Goal: Task Accomplishment & Management: Manage account settings

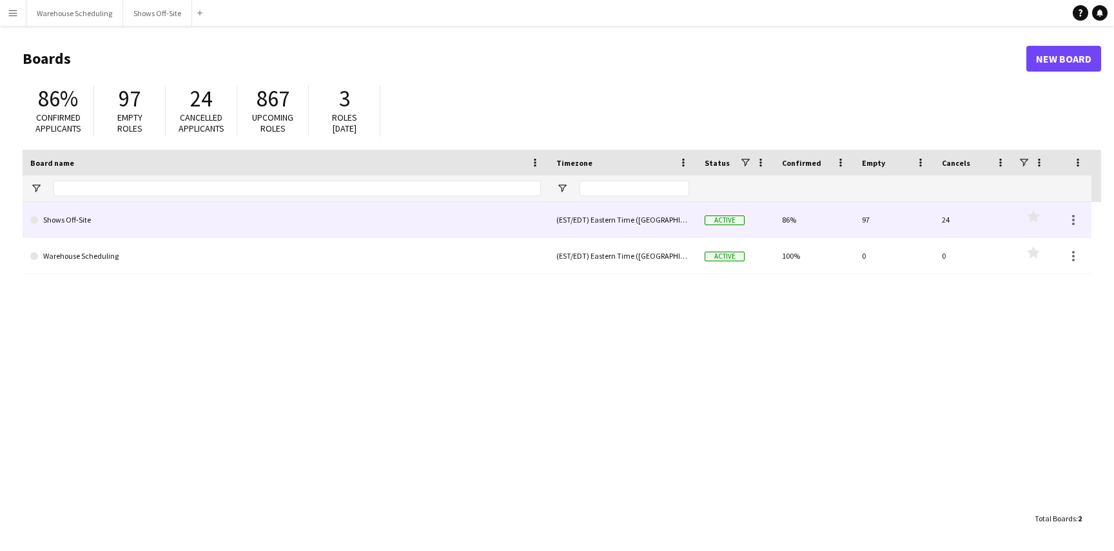
click at [145, 228] on link "Shows Off-Site" at bounding box center [285, 220] width 511 height 36
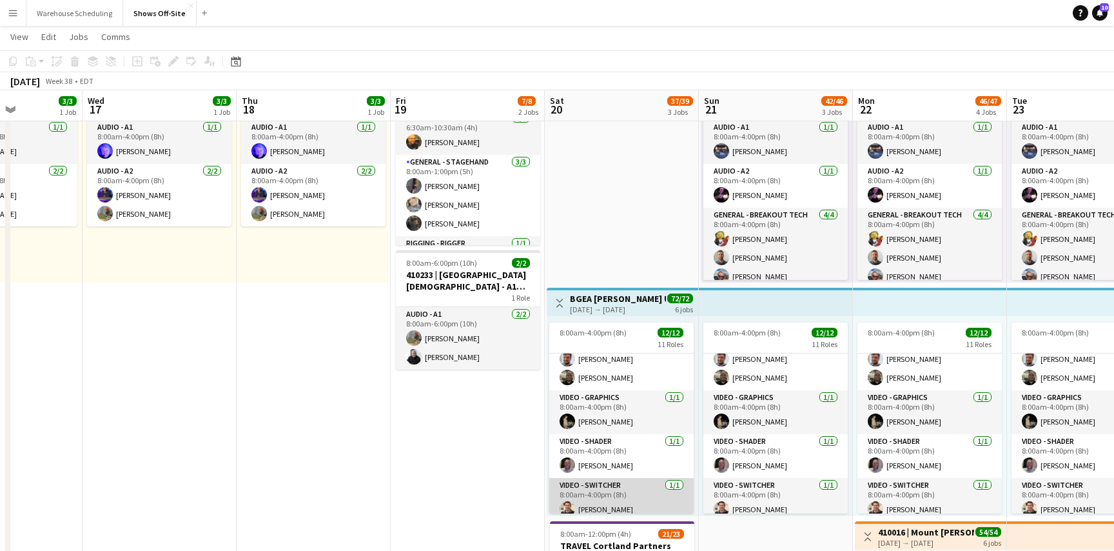
click at [629, 497] on app-card-role "Video - Switcher [DATE] 8:00am-4:00pm (8h) [PERSON_NAME]" at bounding box center [621, 500] width 144 height 44
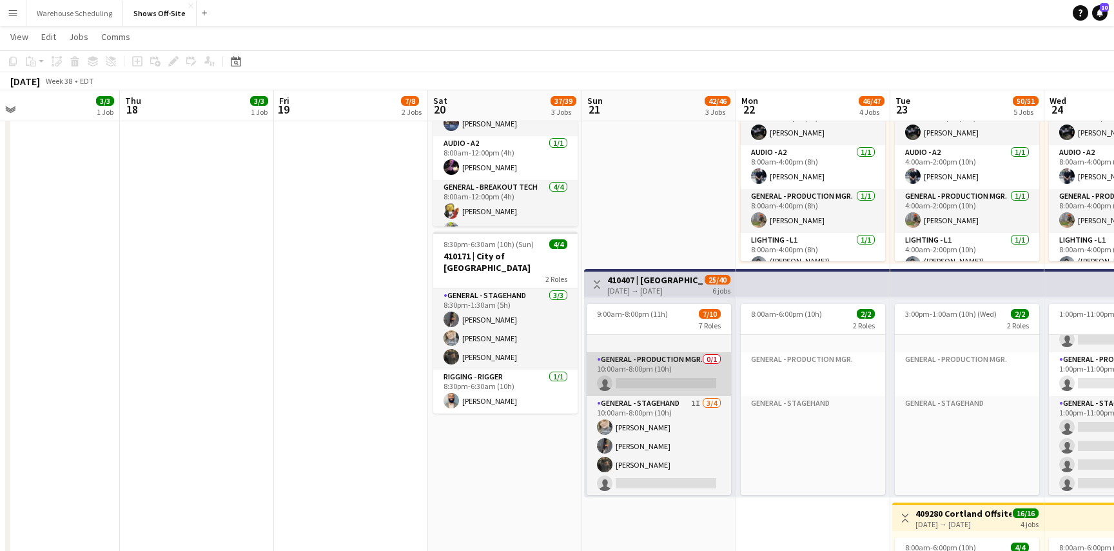
click at [650, 370] on app-card-role "General - Production Mgr. 0/1 10:00am-8:00pm (10h) single-neutral-actions" at bounding box center [659, 374] width 144 height 44
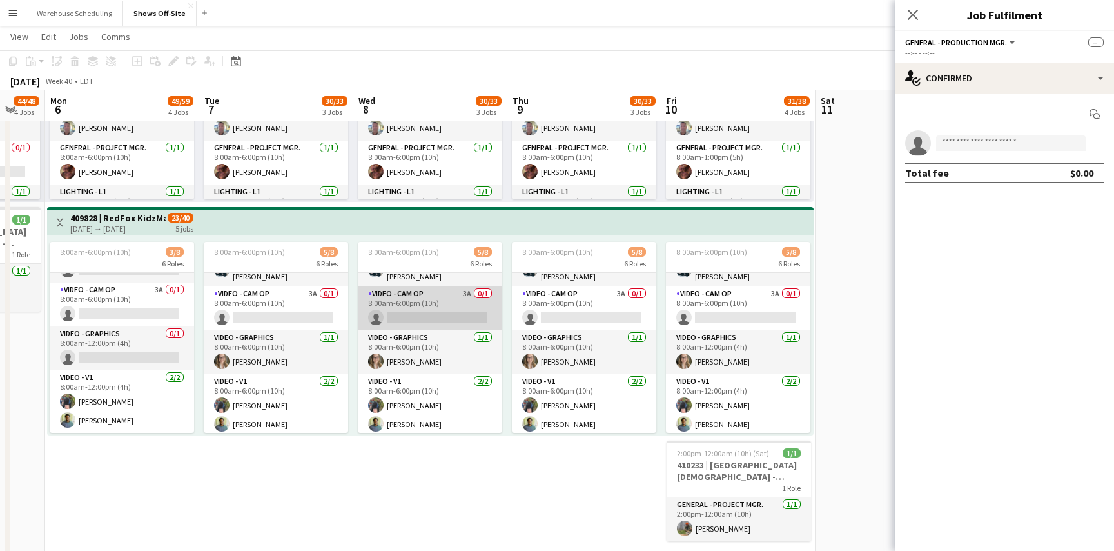
click at [421, 306] on app-card-role "Video - Cam Op 3A 0/1 8:00am-6:00pm (10h) single-neutral-actions" at bounding box center [430, 308] width 144 height 44
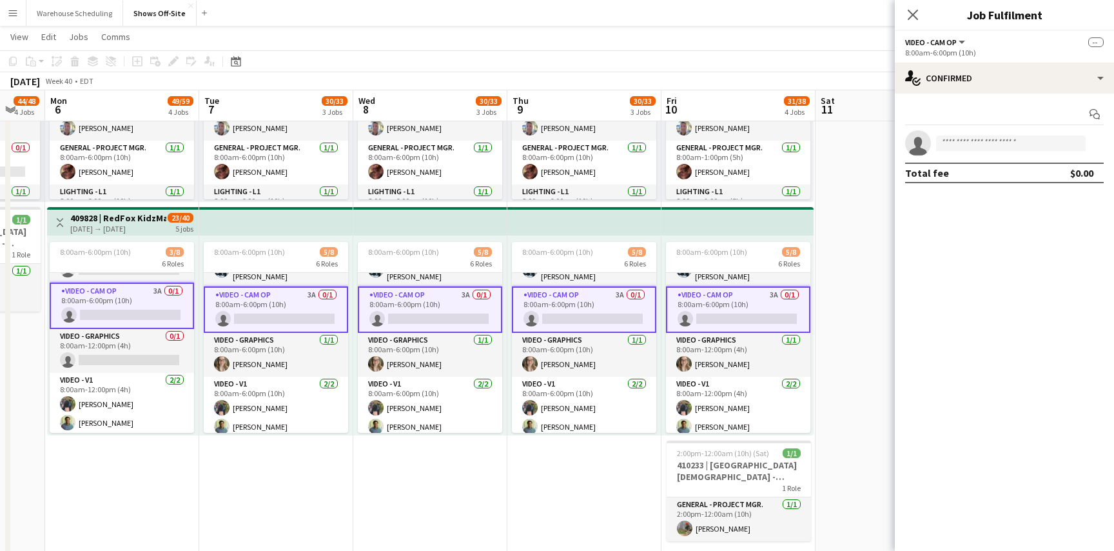
click at [943, 100] on div "Start chat single-neutral-actions Total fee $0.00" at bounding box center [1004, 143] width 219 height 100
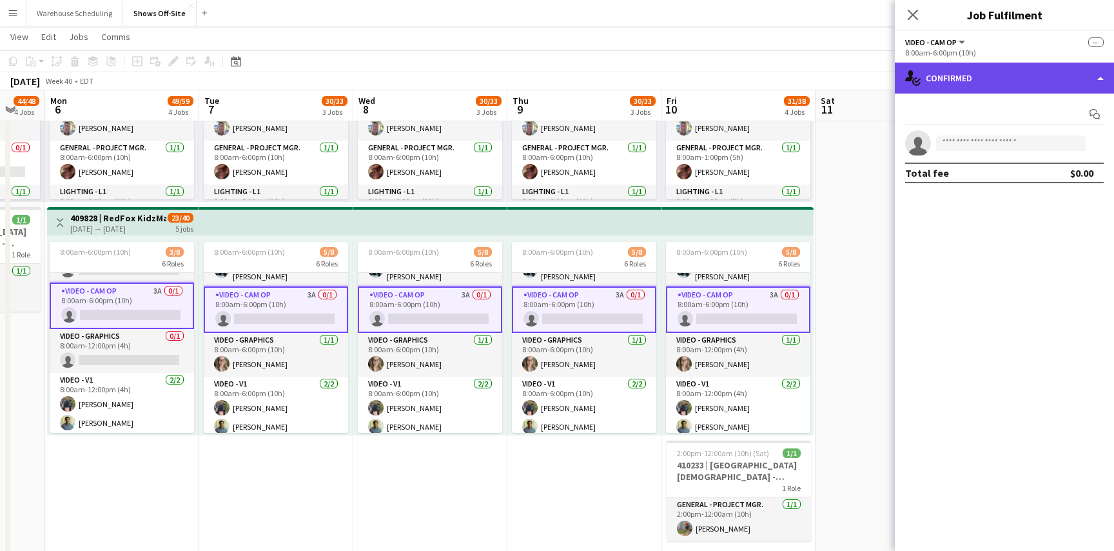
click at [971, 81] on div "single-neutral-actions-check-2 Confirmed" at bounding box center [1004, 78] width 219 height 31
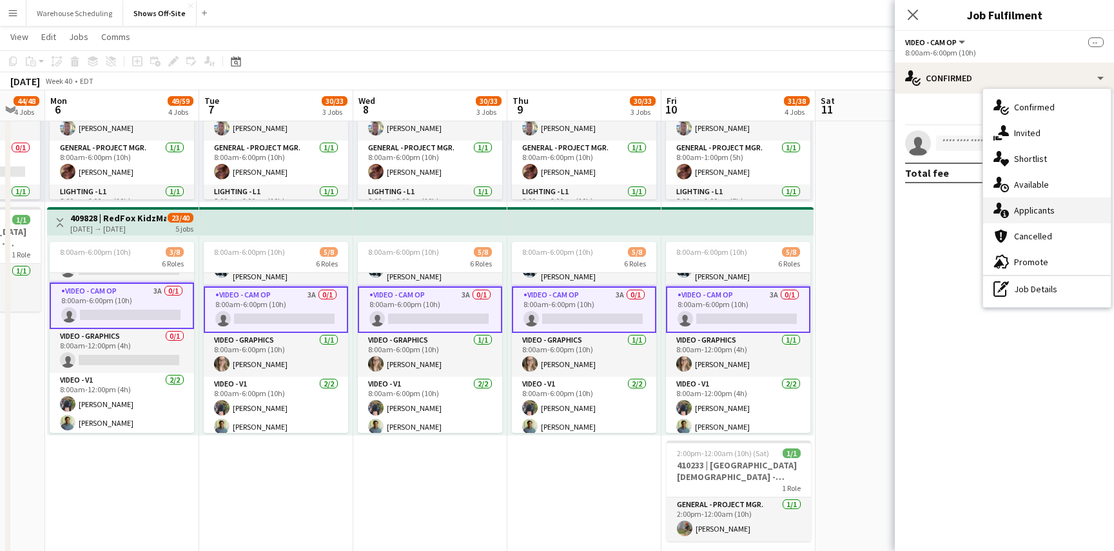
click at [1005, 216] on icon "single-neutral-actions-information" at bounding box center [1001, 209] width 15 height 15
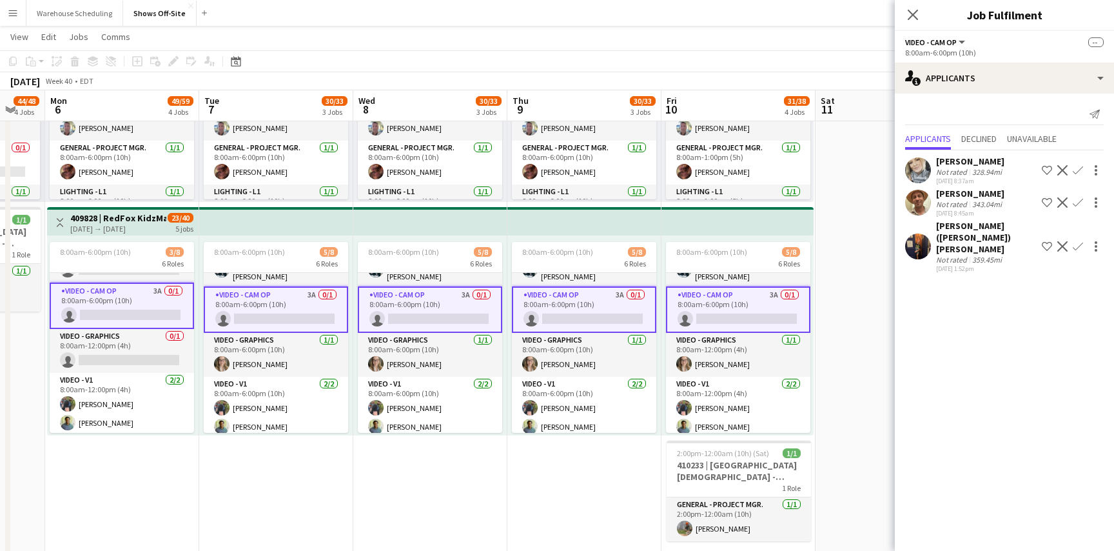
click at [918, 242] on app-user-avatar at bounding box center [918, 246] width 26 height 26
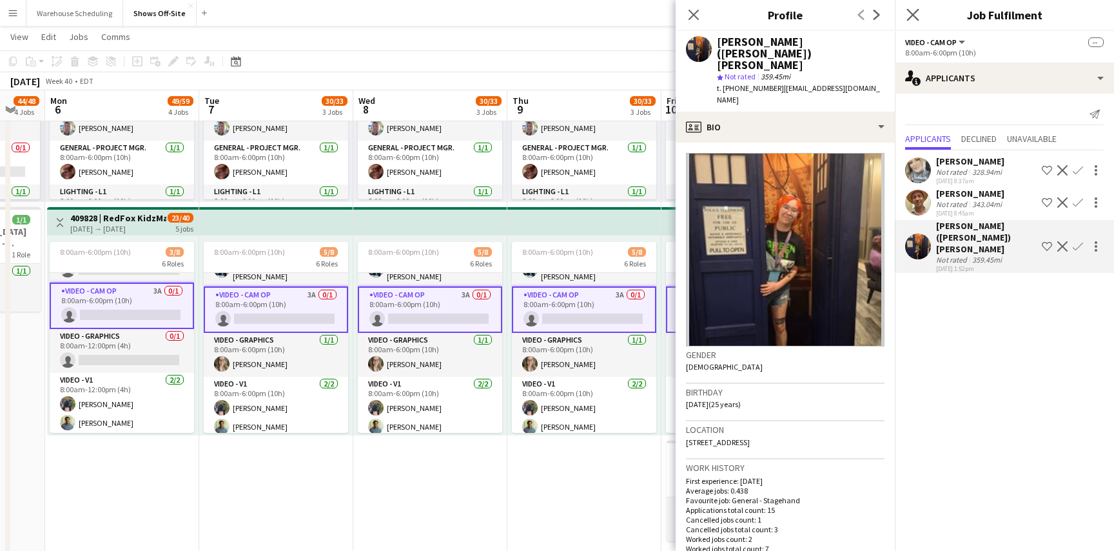
click at [917, 6] on app-icon "Close pop-in" at bounding box center [913, 15] width 19 height 19
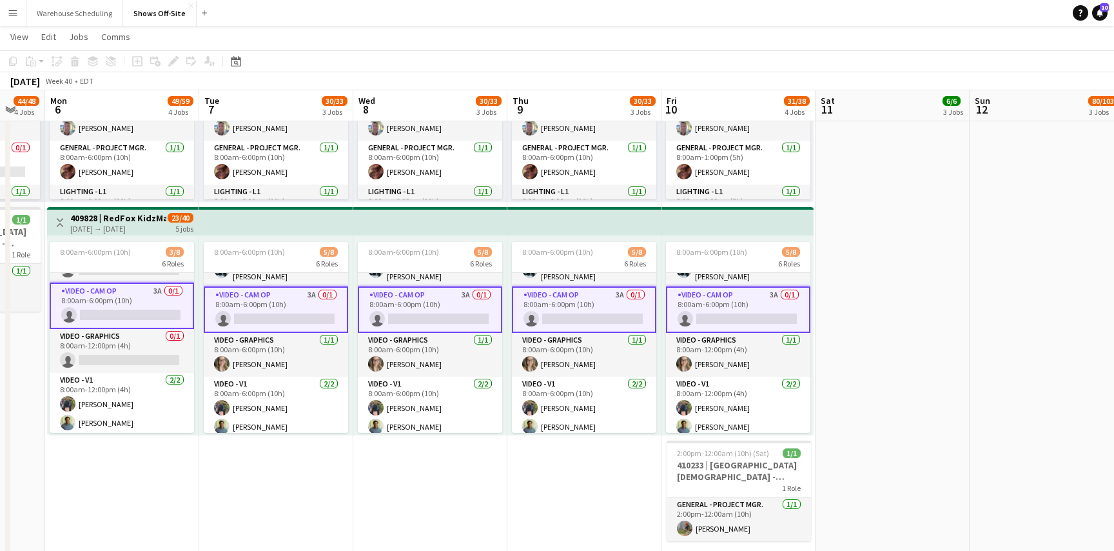
click at [881, 252] on app-date-cell "8:00am-12:00pm (4h) 1/1 1 Role Audio - A1 Click to add Role Driver - CDL Click …" at bounding box center [893, 196] width 154 height 1389
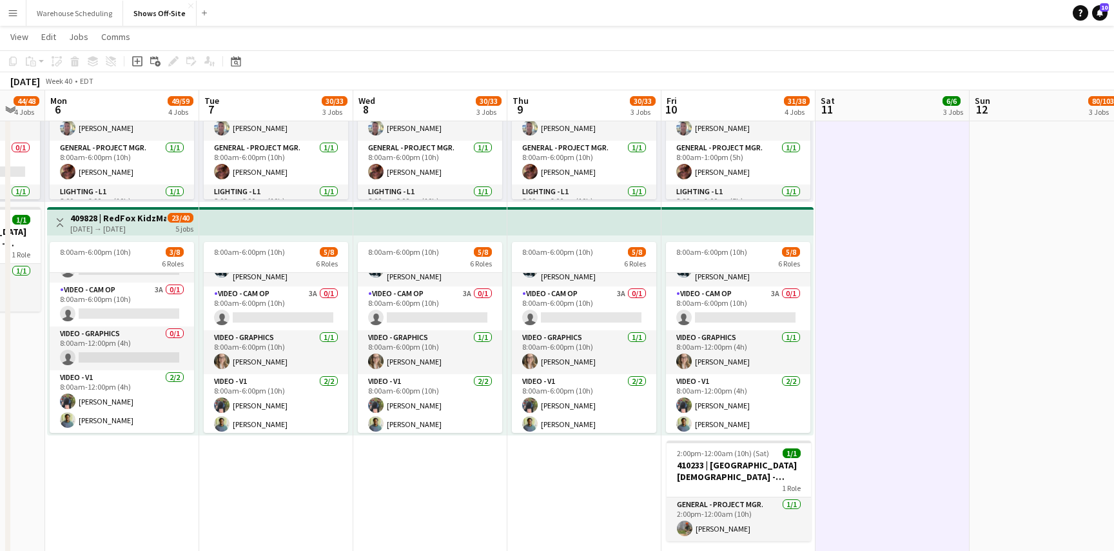
click at [881, 252] on app-date-cell "8:00am-12:00pm (4h) 1/1 1 Role Audio - A1 Click to add Role Driver - CDL Click …" at bounding box center [893, 196] width 154 height 1389
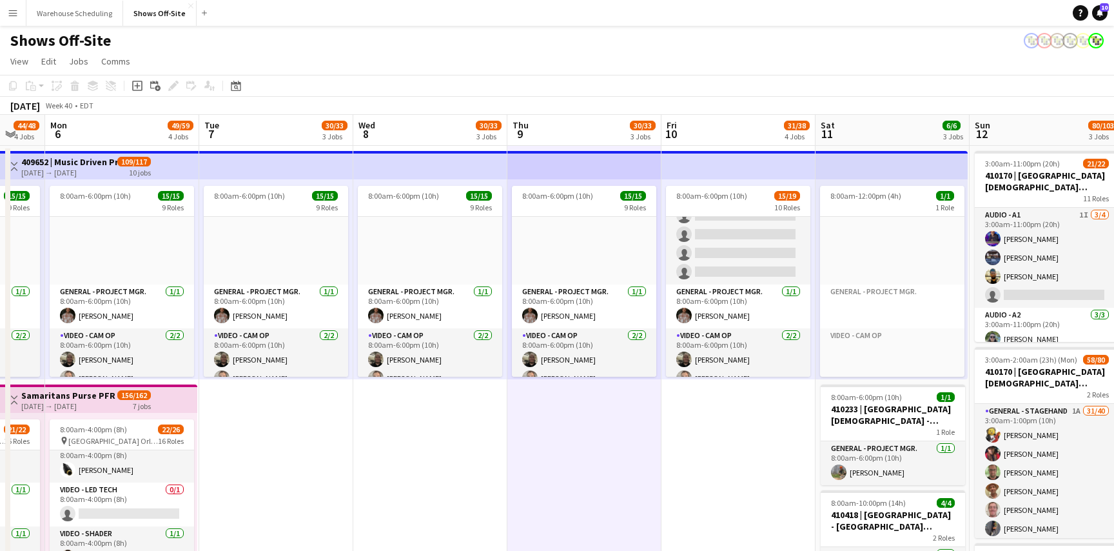
scroll to position [559, 0]
